Goal: Transaction & Acquisition: Register for event/course

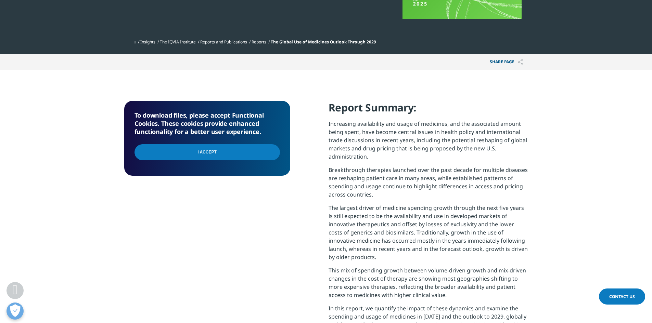
scroll to position [209, 0]
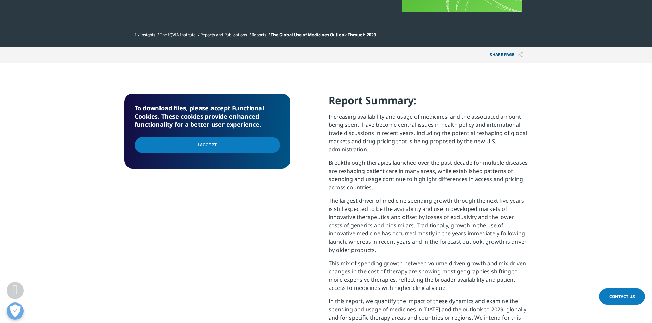
click at [273, 147] on input "I Accept" at bounding box center [206, 145] width 145 height 16
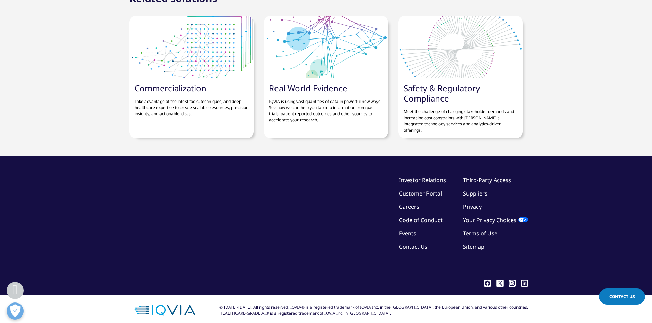
scroll to position [2406, 0]
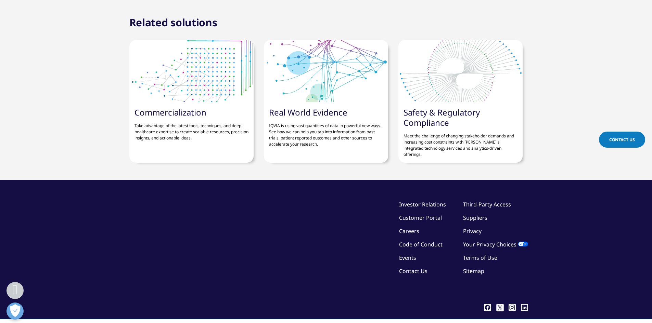
scroll to position [2728, 0]
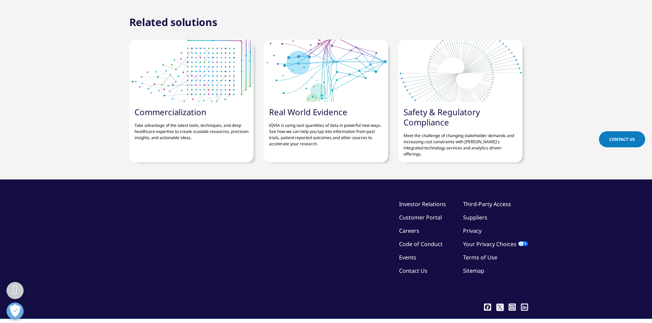
click at [406, 254] on link "Events" at bounding box center [407, 258] width 17 height 8
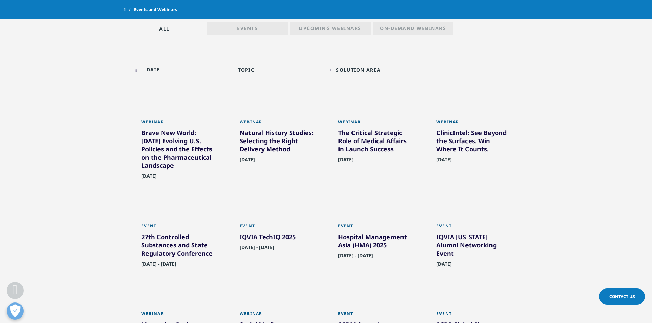
scroll to position [322, 0]
click at [354, 140] on div "The Critical Strategic Role of Medical Affairs in Launch Success" at bounding box center [375, 141] width 75 height 27
click at [182, 142] on div "Brave New World: Today’s Evolving U.S. Policies and the Effects on the Pharmace…" at bounding box center [178, 150] width 75 height 44
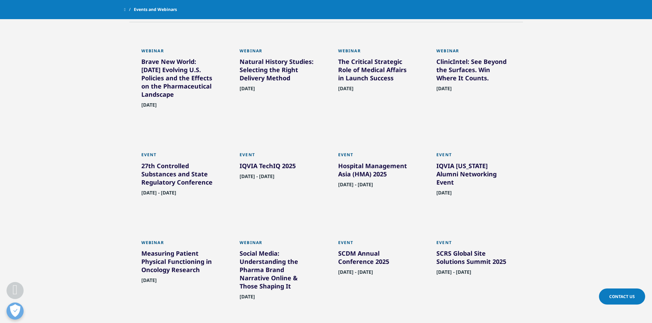
scroll to position [392, 0]
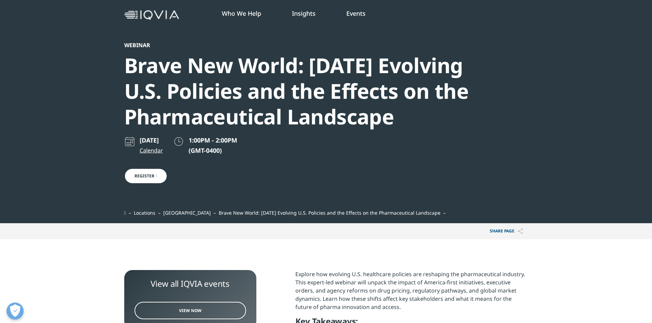
scroll to position [46, 0]
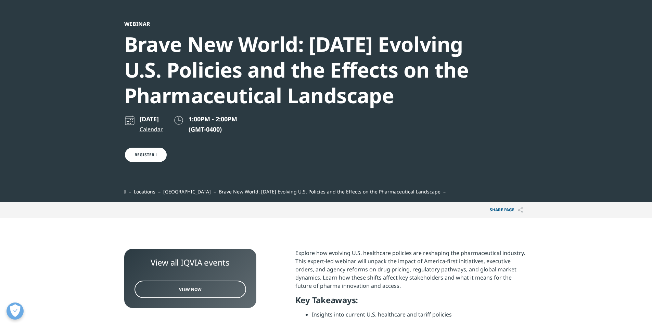
click at [147, 151] on link "Register" at bounding box center [145, 155] width 43 height 16
